Goal: Check status: Check status

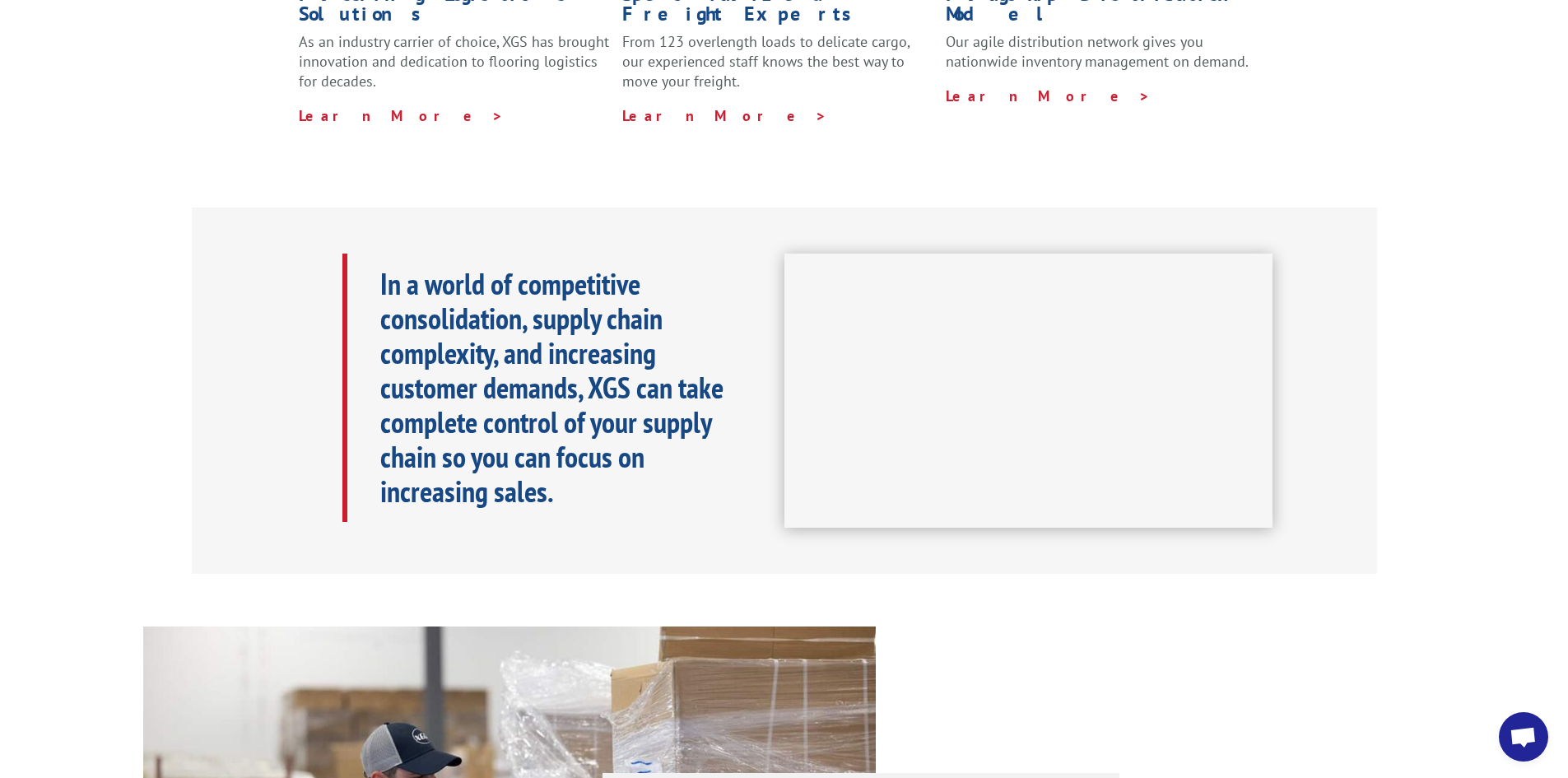
scroll to position [93, 0]
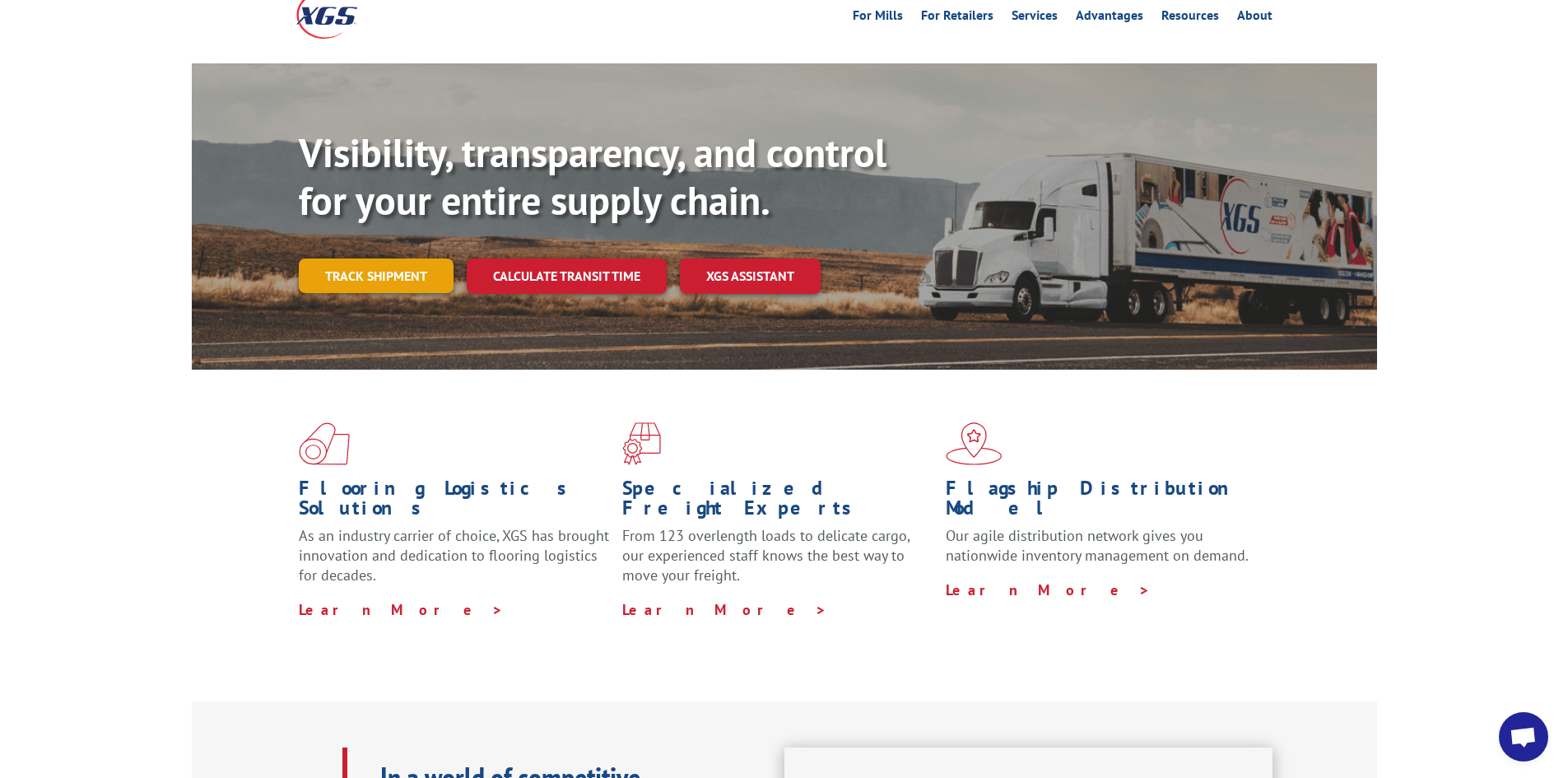
click at [367, 259] on link "Track shipment" at bounding box center [375, 276] width 155 height 35
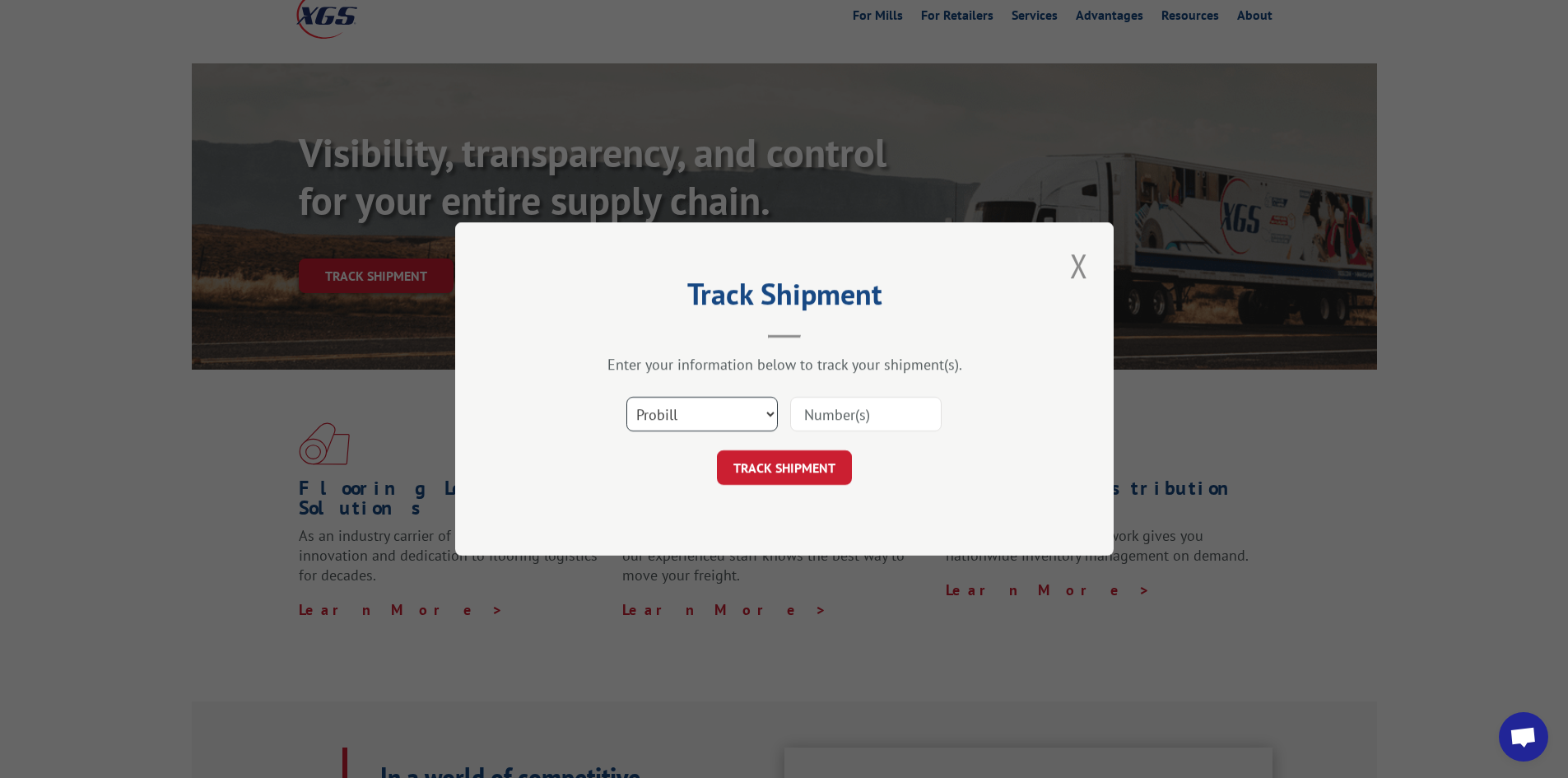
click at [750, 413] on select "Select category... Probill BOL PO" at bounding box center [702, 414] width 151 height 35
click at [1083, 263] on button "Close modal" at bounding box center [1079, 265] width 28 height 45
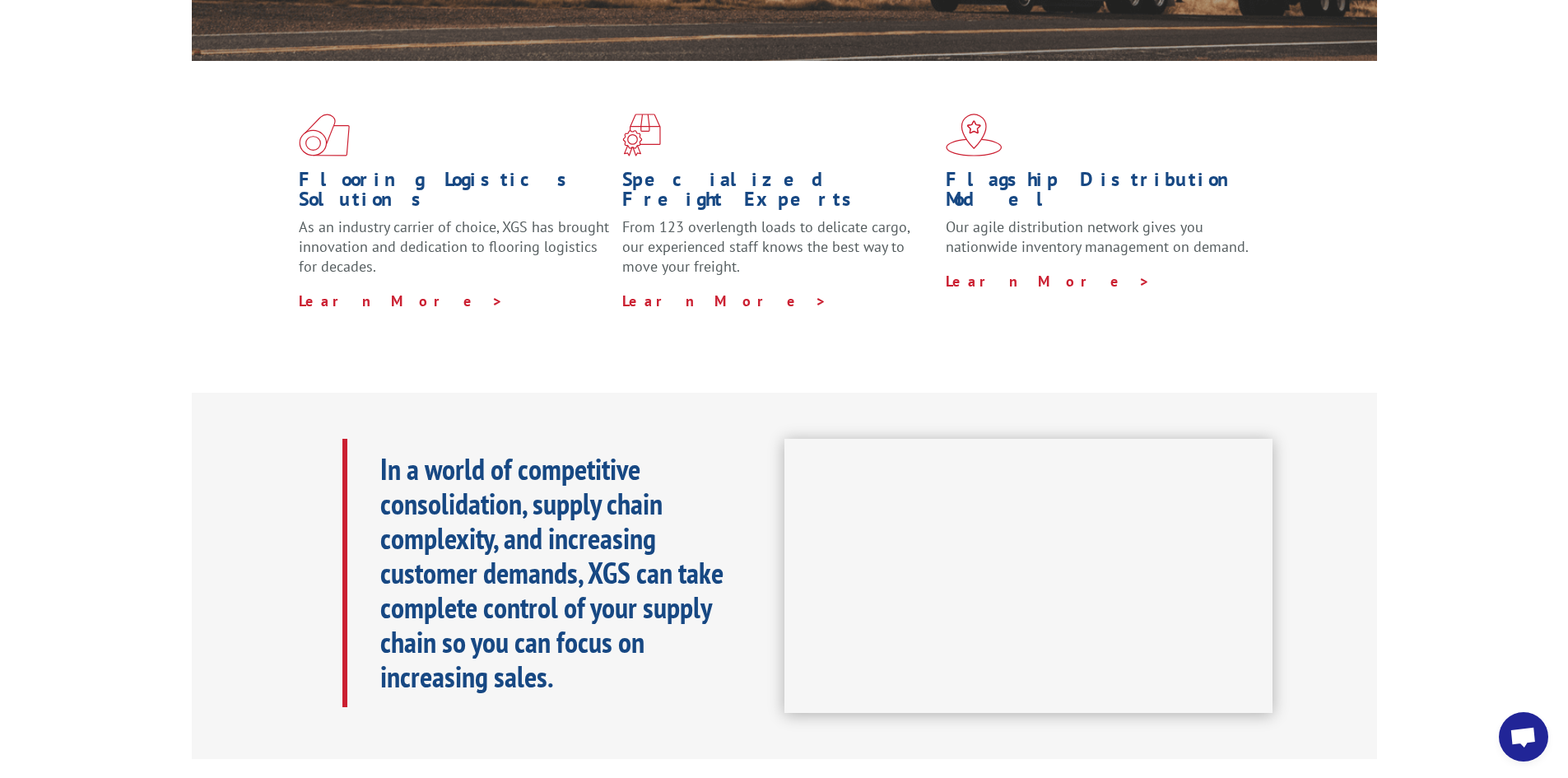
scroll to position [175, 0]
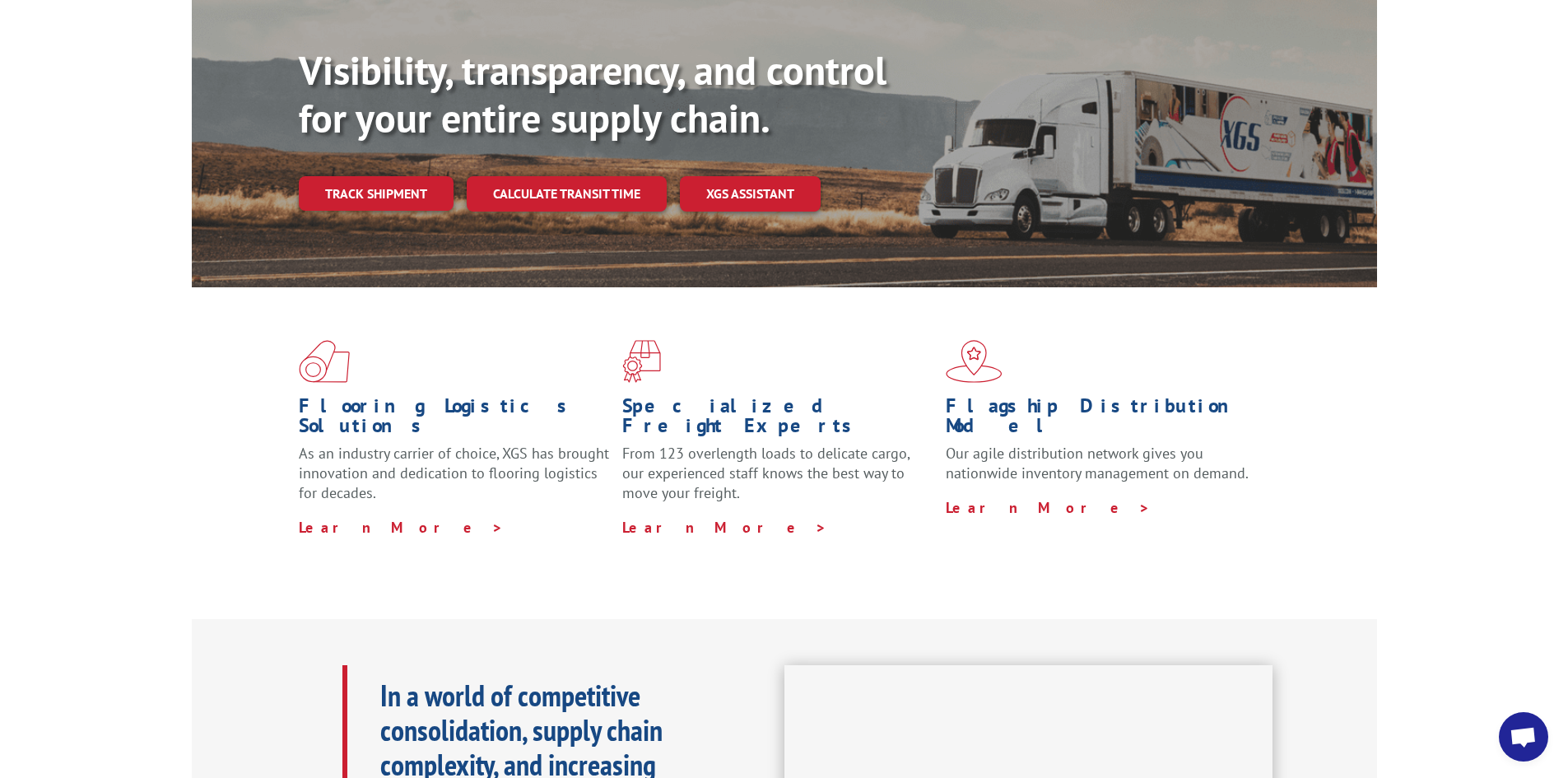
drag, startPoint x: 402, startPoint y: 164, endPoint x: 419, endPoint y: 168, distance: 17.5
click at [401, 176] on link "Track shipment" at bounding box center [375, 194] width 155 height 35
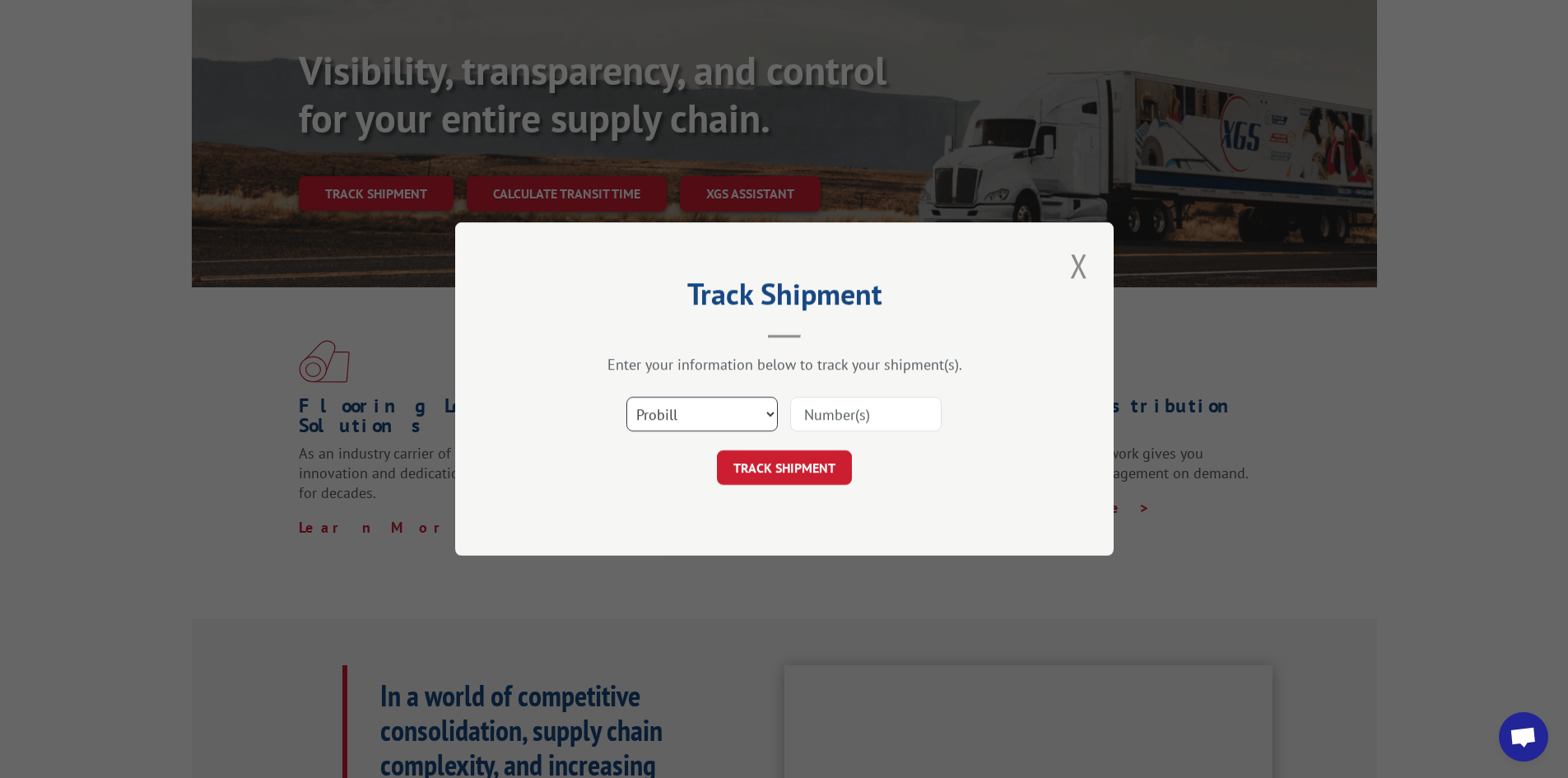
click at [681, 416] on select "Select category... Probill BOL PO" at bounding box center [702, 414] width 151 height 35
select select "po"
click at [627, 397] on select "Select category... Probill BOL PO" at bounding box center [702, 414] width 151 height 35
click at [833, 415] on input at bounding box center [865, 414] width 151 height 35
type input "421416"
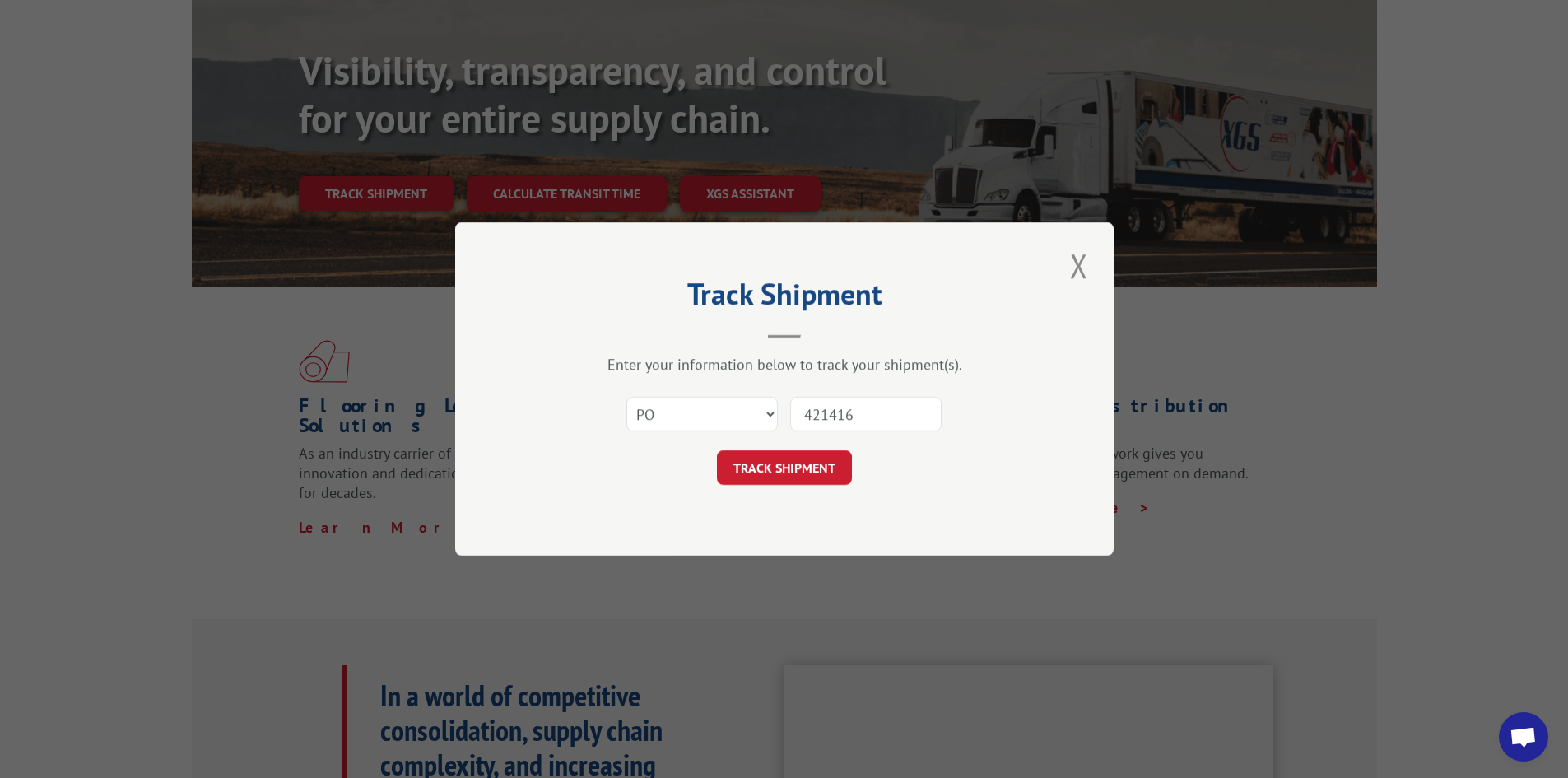
click button "TRACK SHIPMENT" at bounding box center [784, 468] width 135 height 35
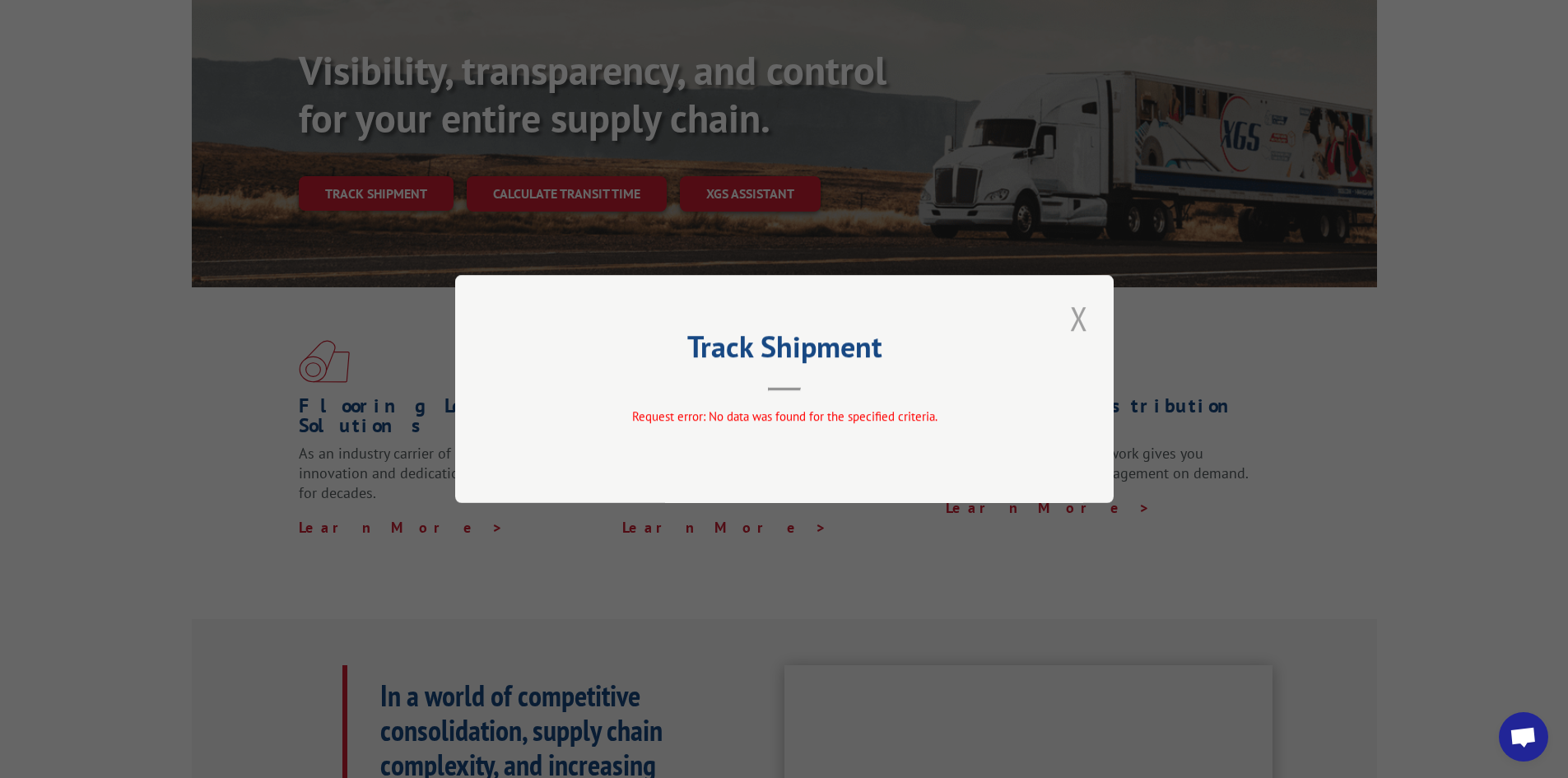
click at [1073, 313] on button "Close modal" at bounding box center [1079, 318] width 28 height 45
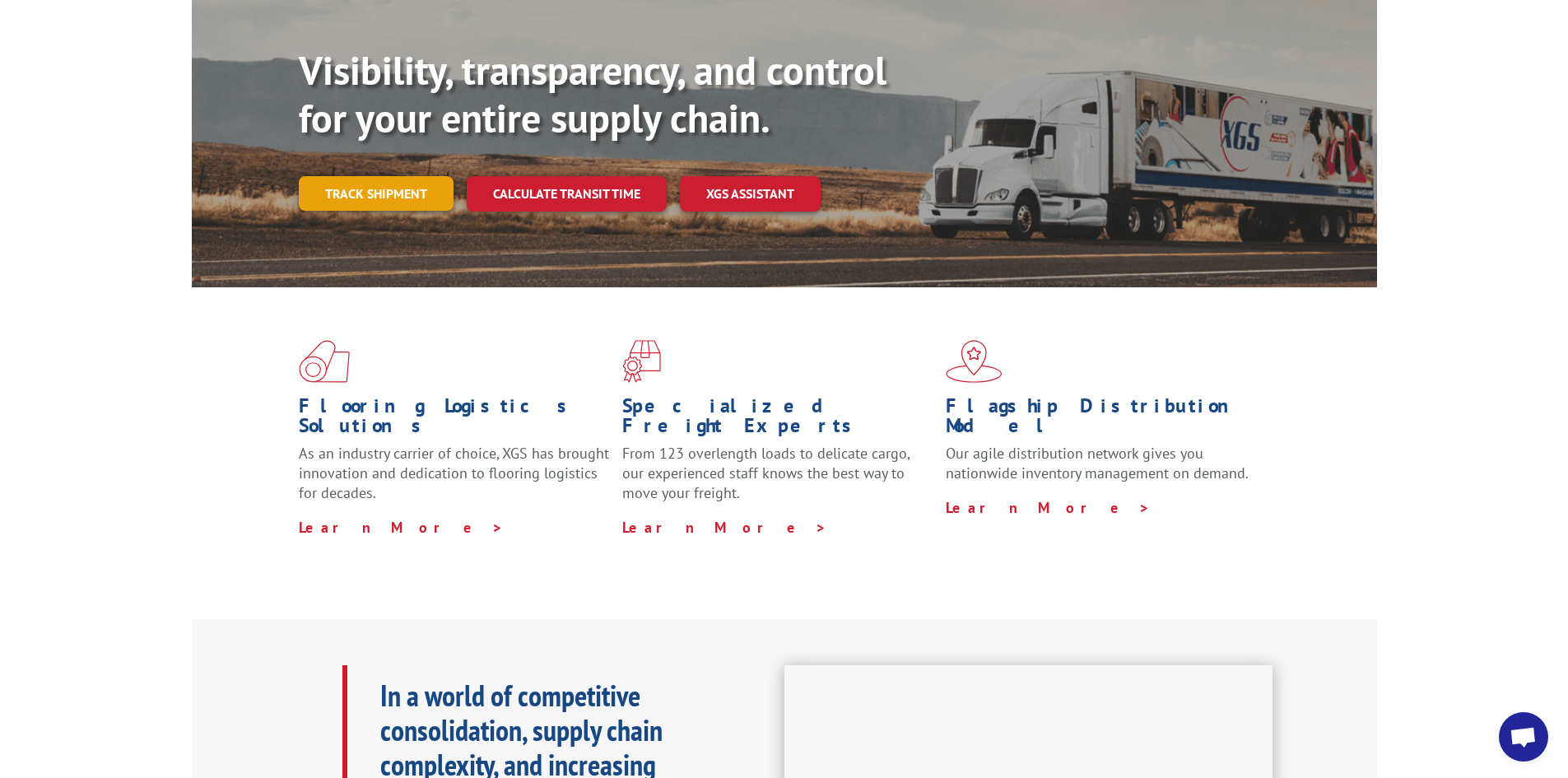
click at [330, 176] on link "Track shipment" at bounding box center [375, 194] width 155 height 35
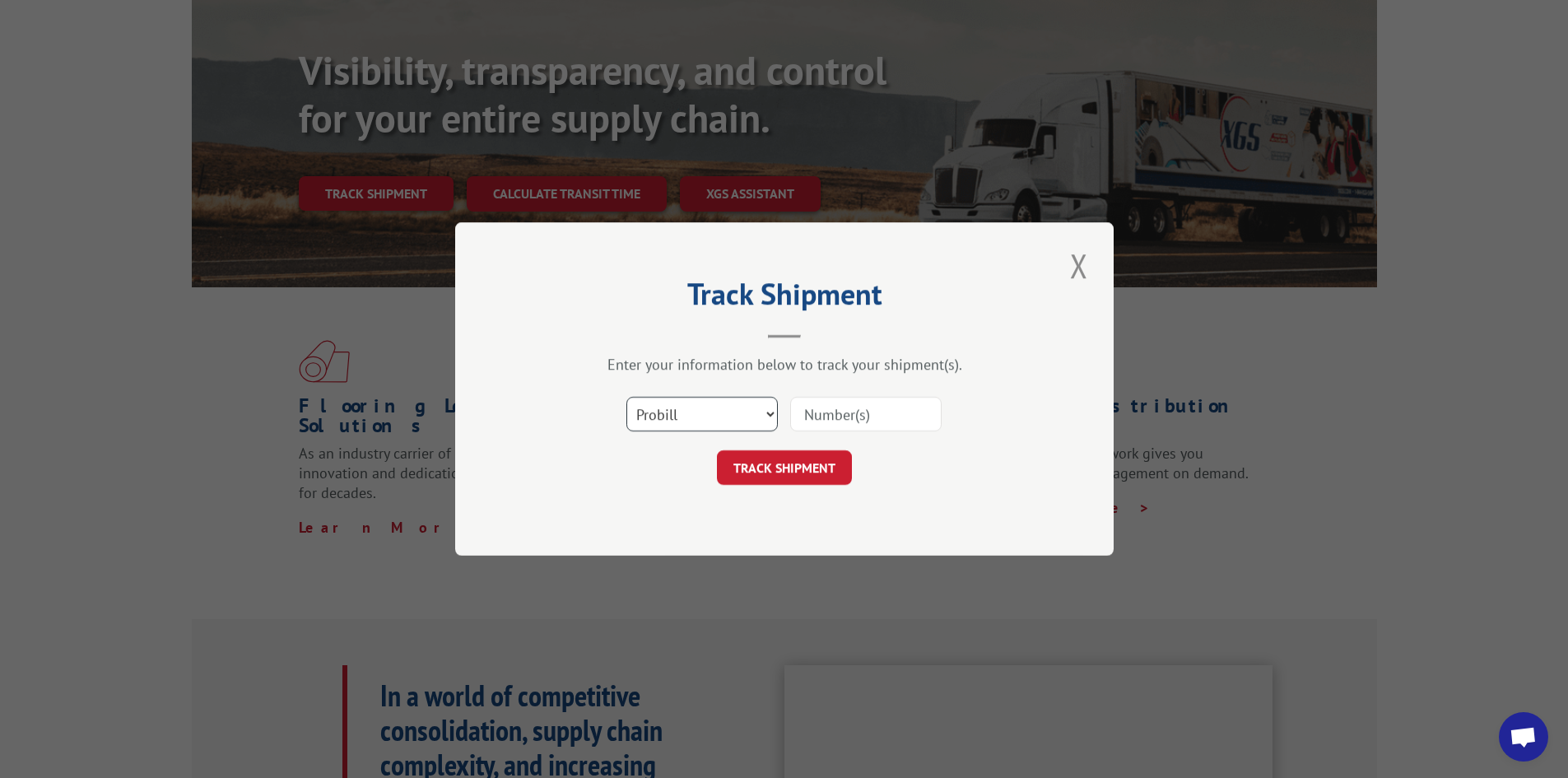
click at [723, 416] on select "Select category... Probill BOL PO" at bounding box center [702, 414] width 151 height 35
select select "bol"
click at [627, 397] on select "Select category... Probill BOL PO" at bounding box center [702, 414] width 151 height 35
click at [825, 405] on input at bounding box center [865, 414] width 151 height 35
type input "421416"
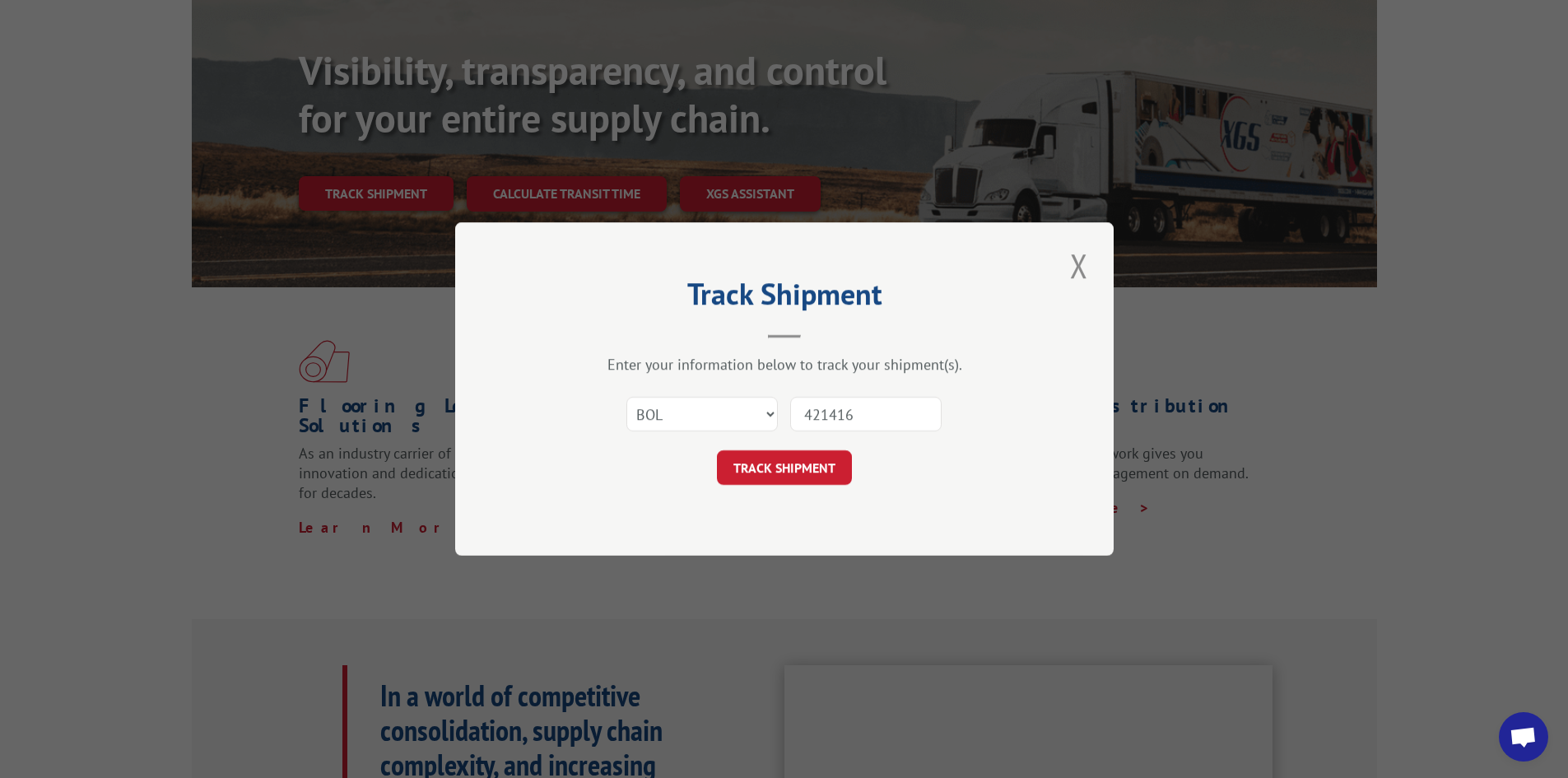
click at [805, 472] on button "TRACK SHIPMENT" at bounding box center [784, 468] width 135 height 35
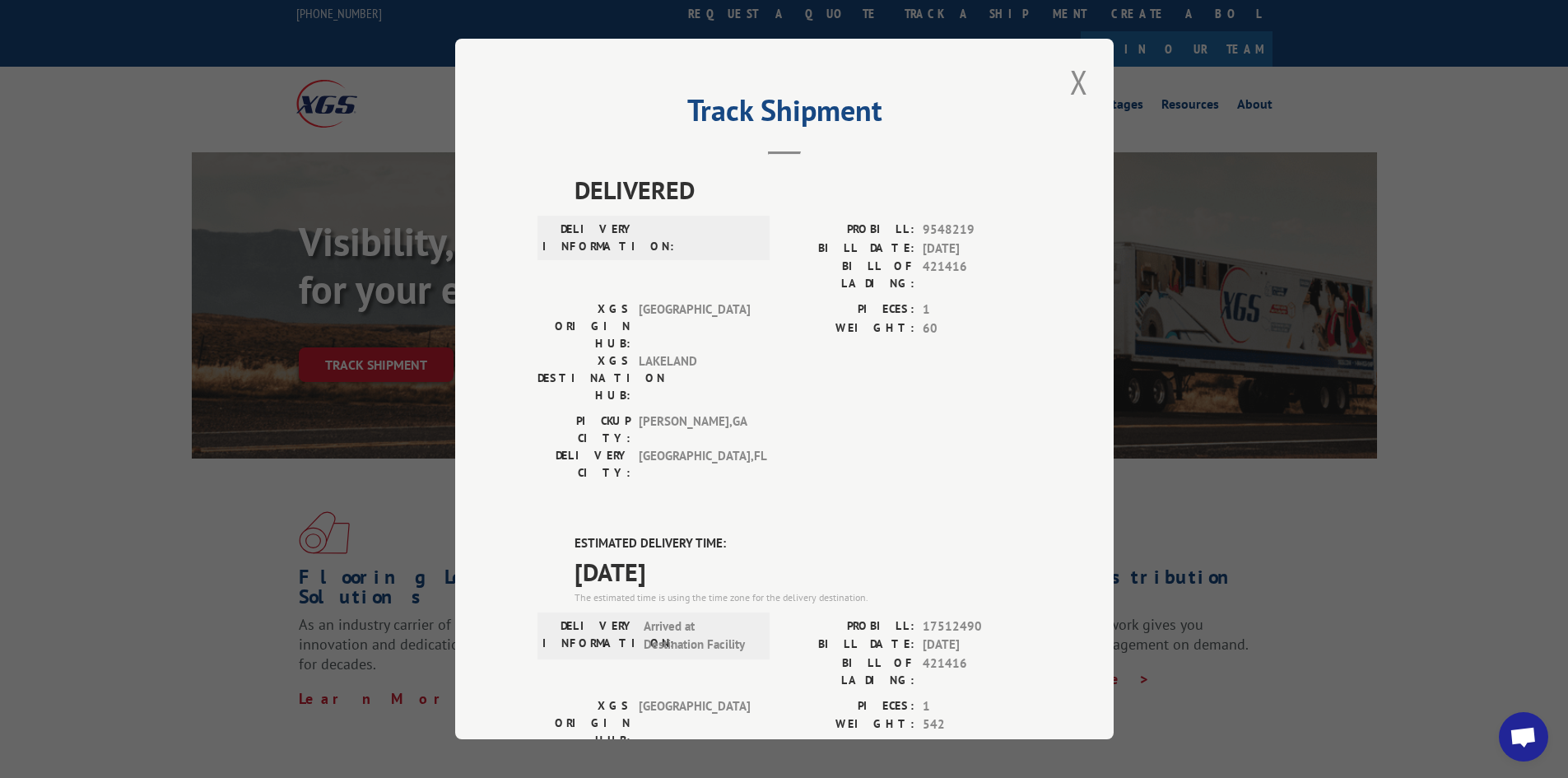
scroll to position [0, 0]
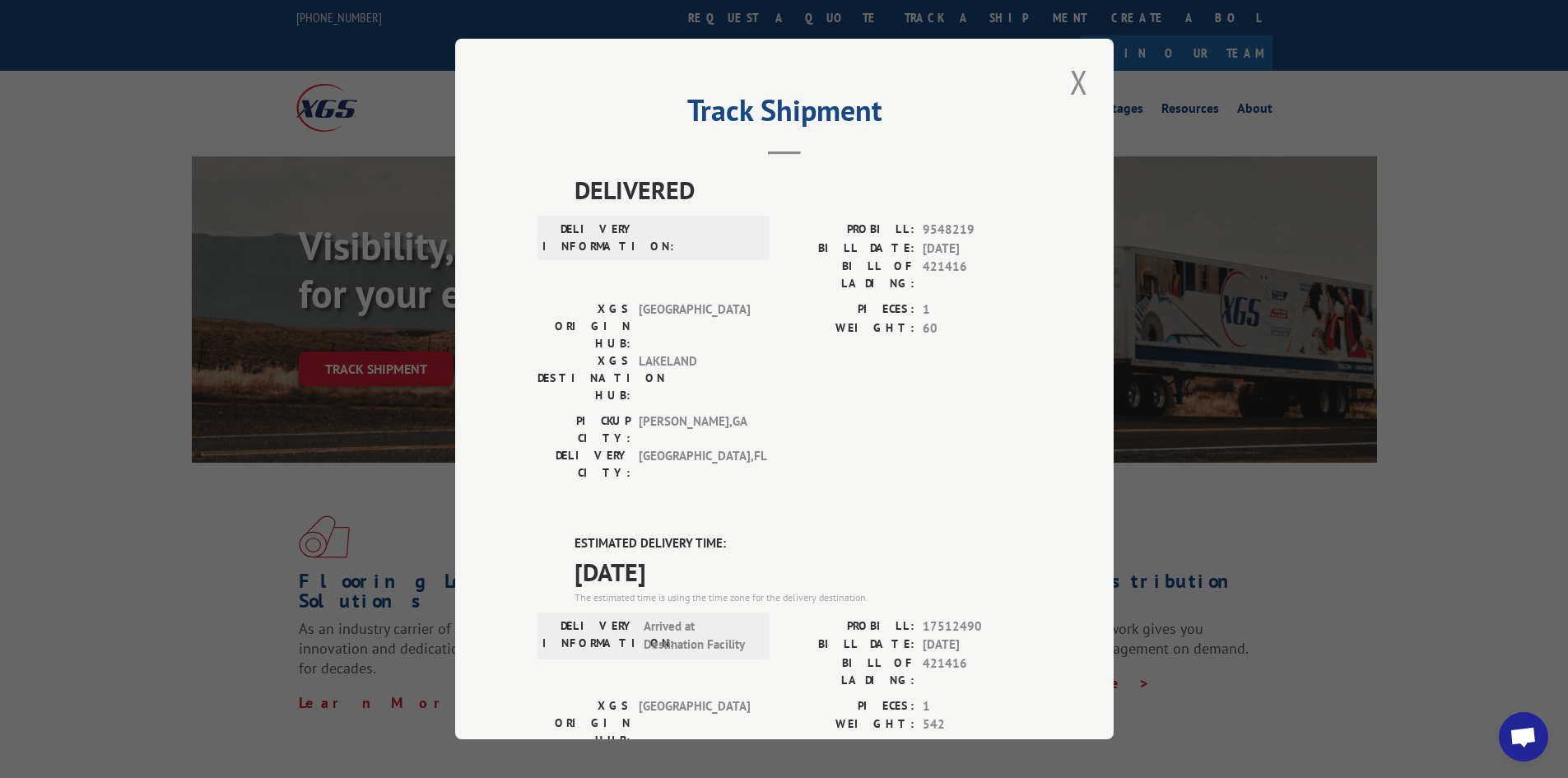
click at [1252, 508] on div "Track Shipment DELIVERED DELIVERY INFORMATION: PROBILL: 9548219 BILL DATE: 12/1…" at bounding box center [784, 389] width 1568 height 778
click at [1069, 82] on button "Close modal" at bounding box center [1079, 82] width 28 height 45
